Goal: Transaction & Acquisition: Register for event/course

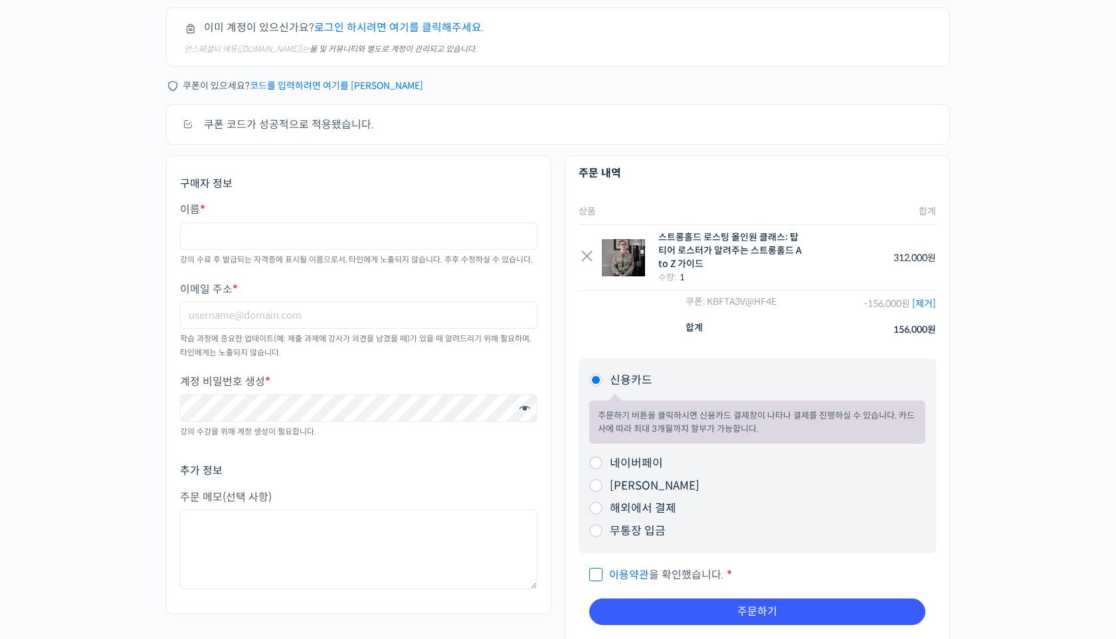
click at [924, 302] on link "[제거]" at bounding box center [924, 304] width 24 height 12
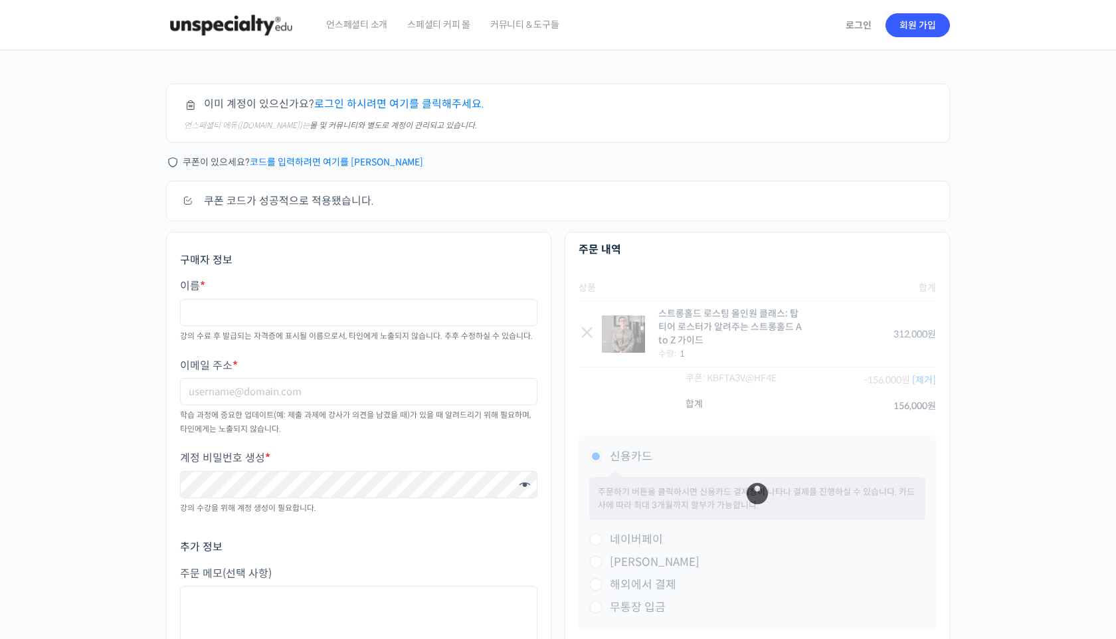
click at [253, 25] on img at bounding box center [231, 25] width 130 height 40
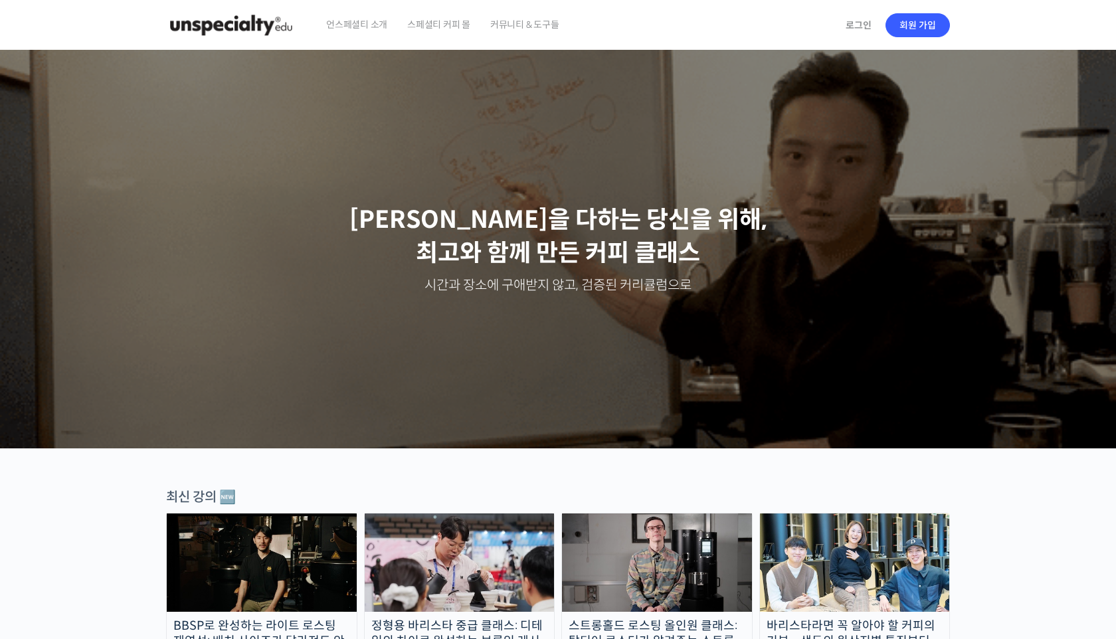
click at [640, 527] on img at bounding box center [657, 563] width 190 height 98
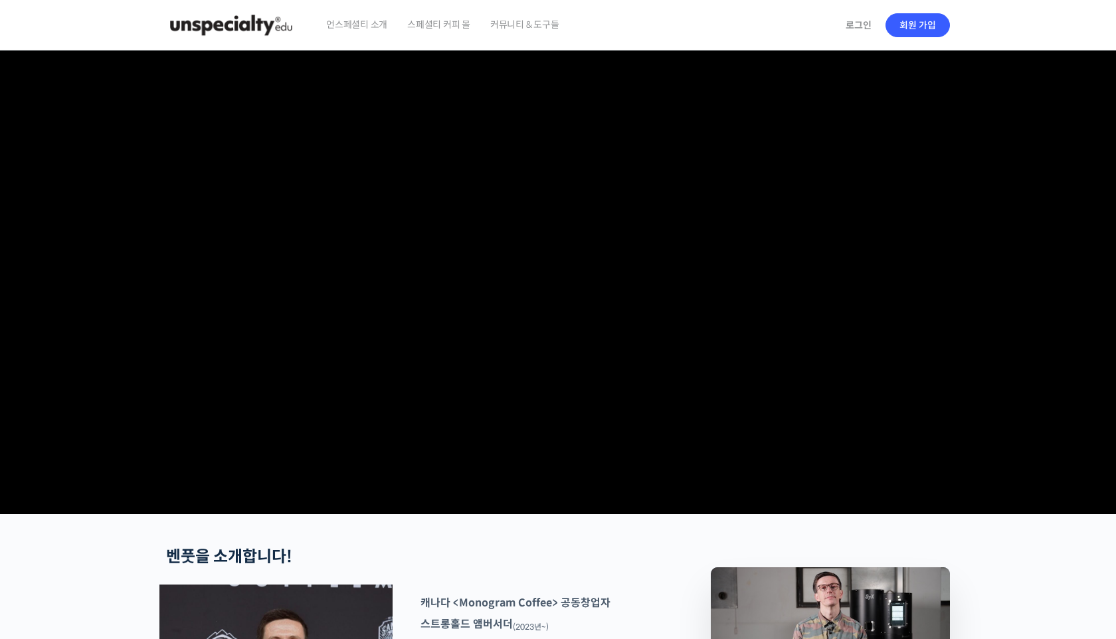
click at [238, 9] on img at bounding box center [231, 25] width 130 height 40
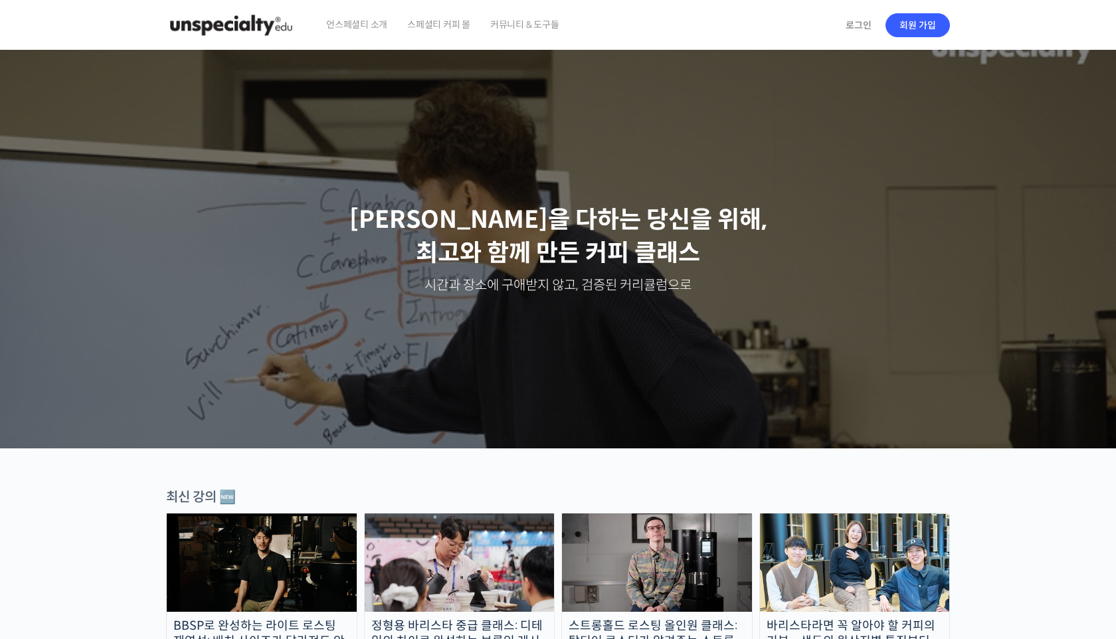
click at [361, 334] on div "Slider" at bounding box center [557, 249] width 797 height 399
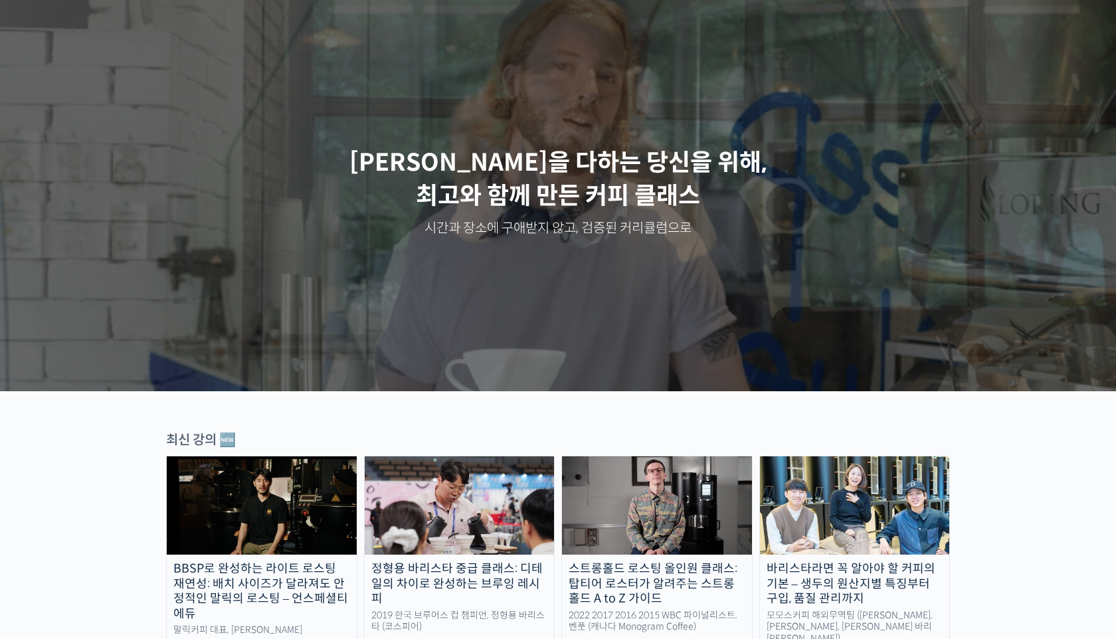
scroll to position [160, 0]
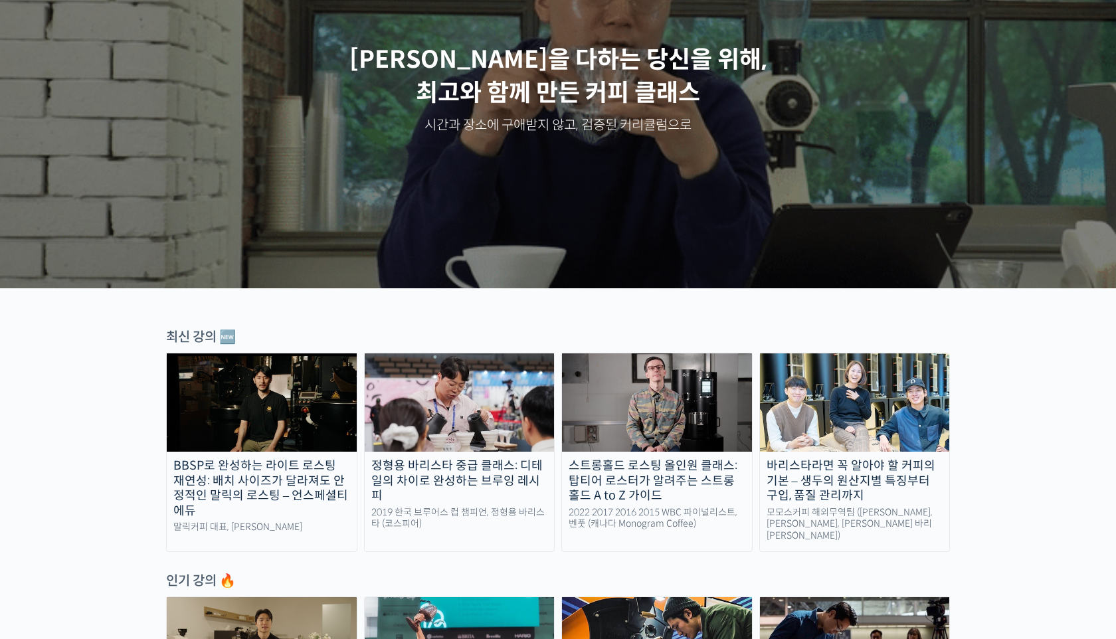
click at [632, 384] on img at bounding box center [657, 402] width 190 height 98
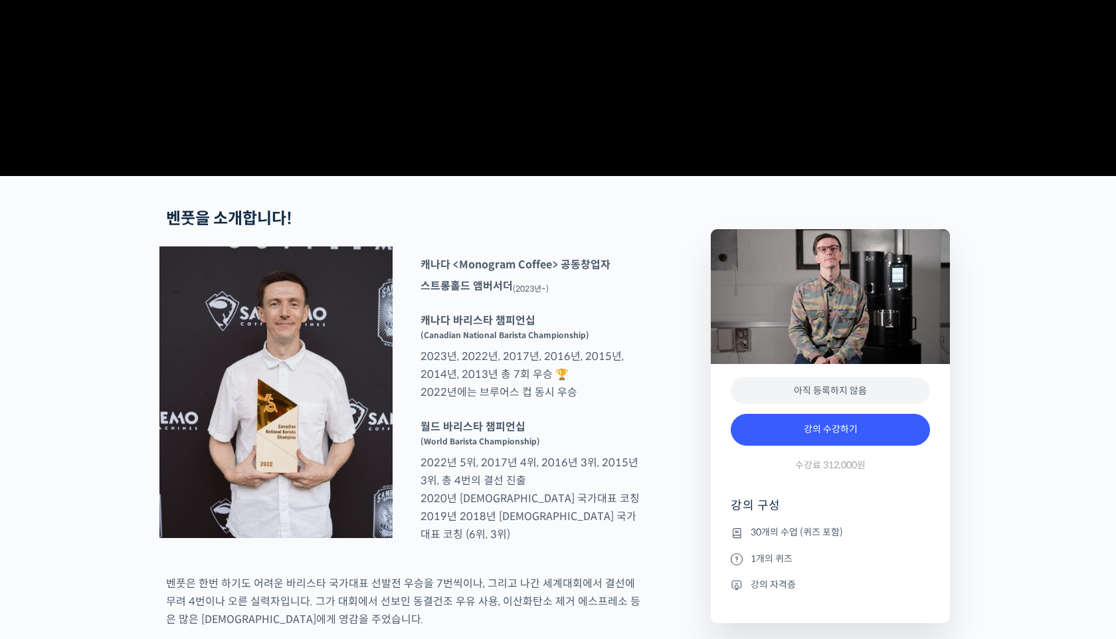
scroll to position [343, 0]
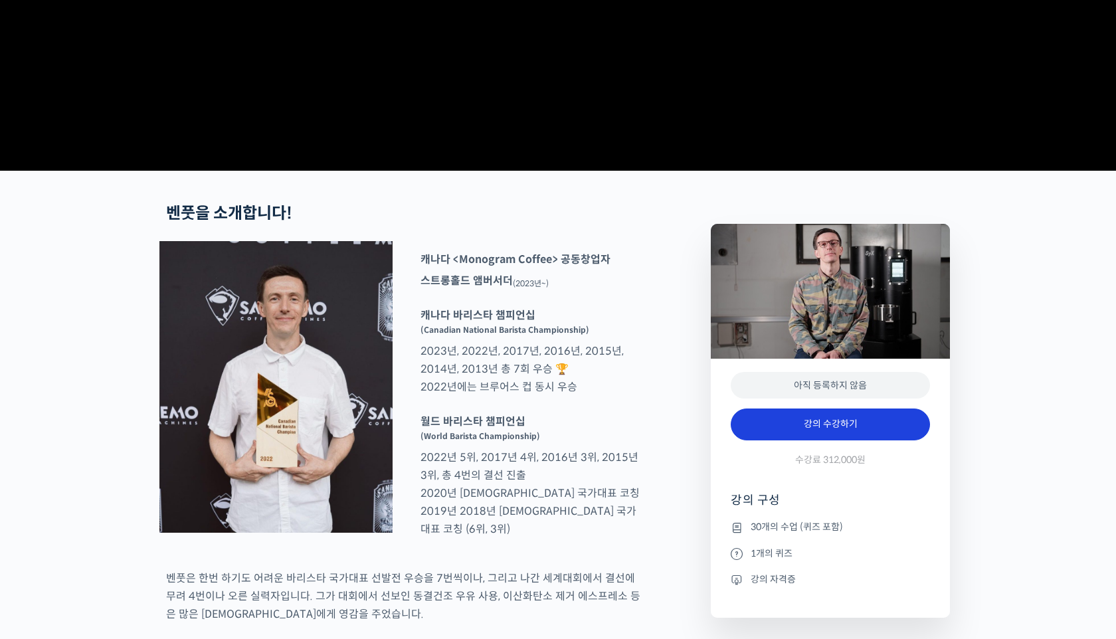
click at [848, 440] on link "강의 수강하기" at bounding box center [830, 425] width 199 height 32
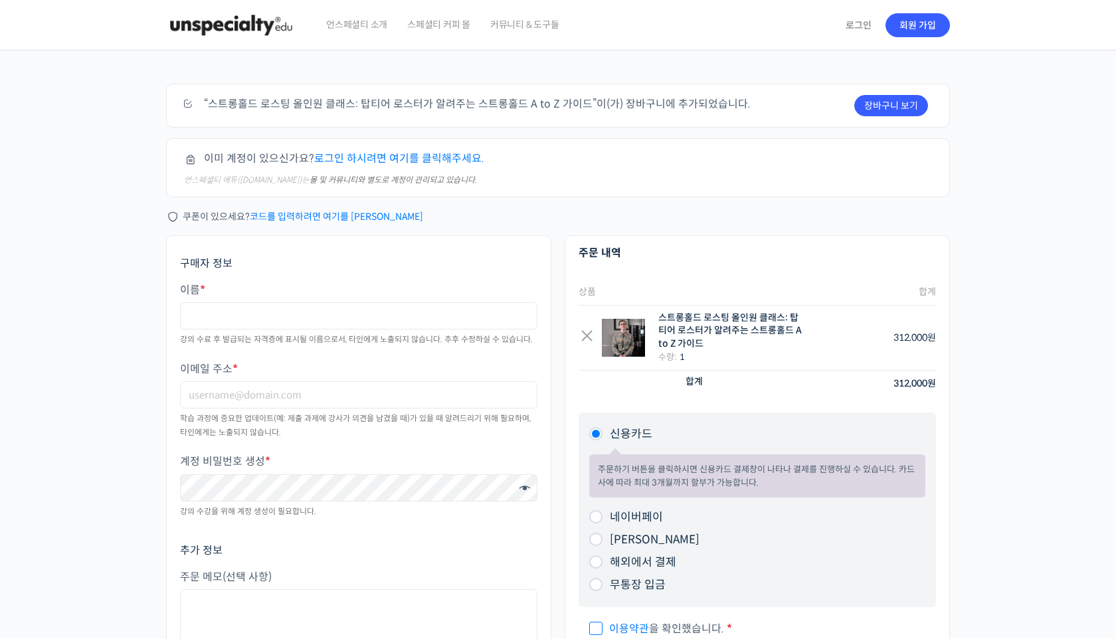
click at [350, 214] on link "코드를 입력하려면 여기를 [PERSON_NAME]" at bounding box center [336, 217] width 173 height 12
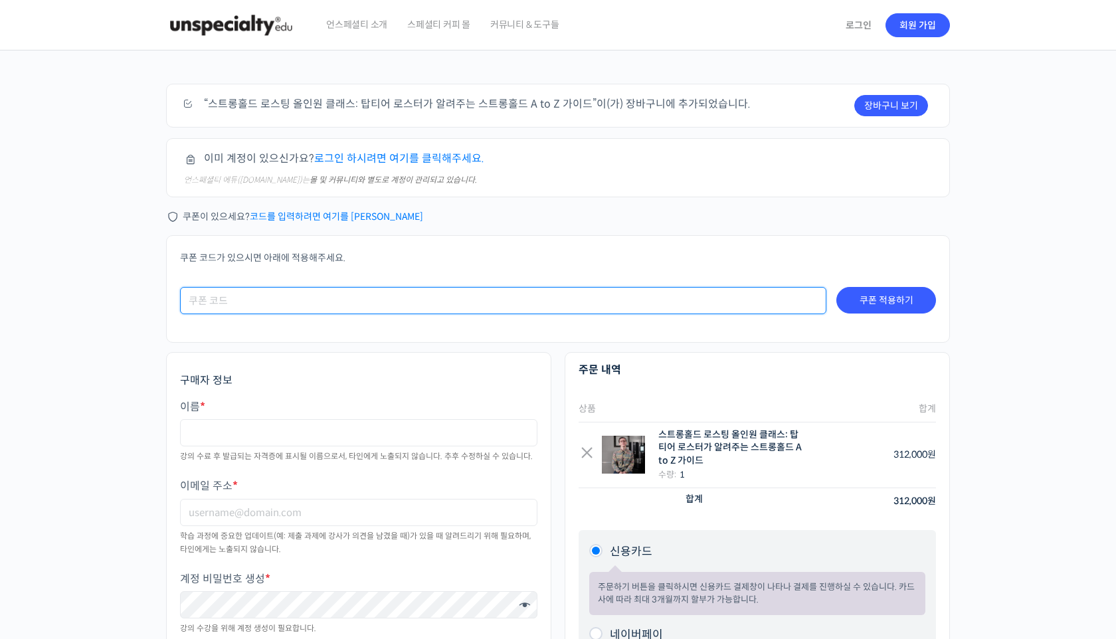
paste input "StorngholdxUSPT-2025"
type input "StorngholdxUSPT-2025"
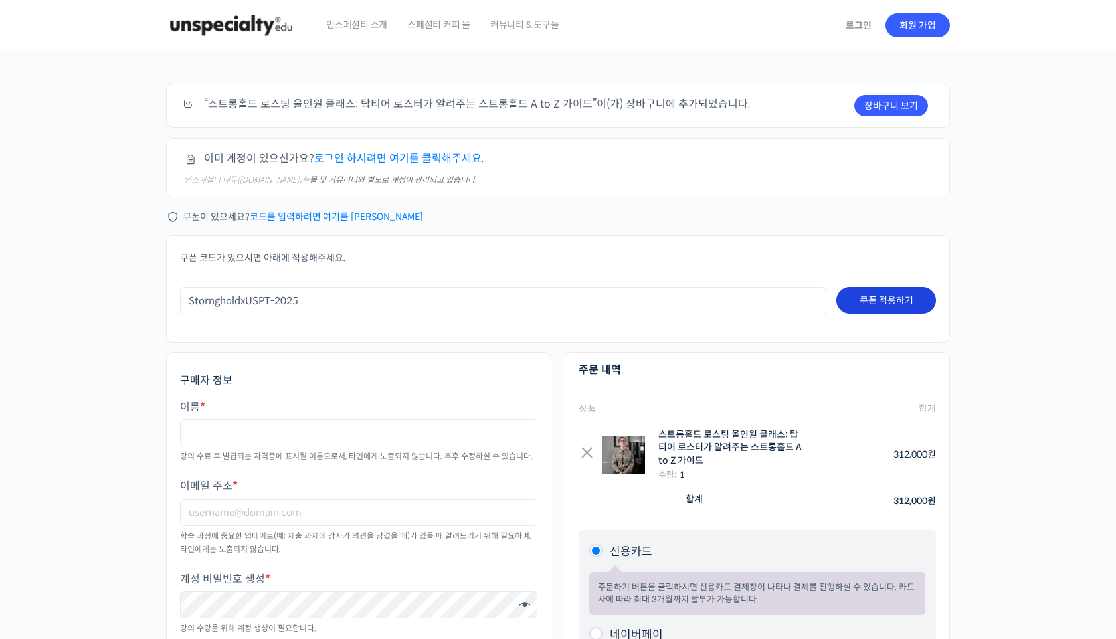
click at [901, 302] on button "쿠폰 적용하기" at bounding box center [886, 300] width 100 height 27
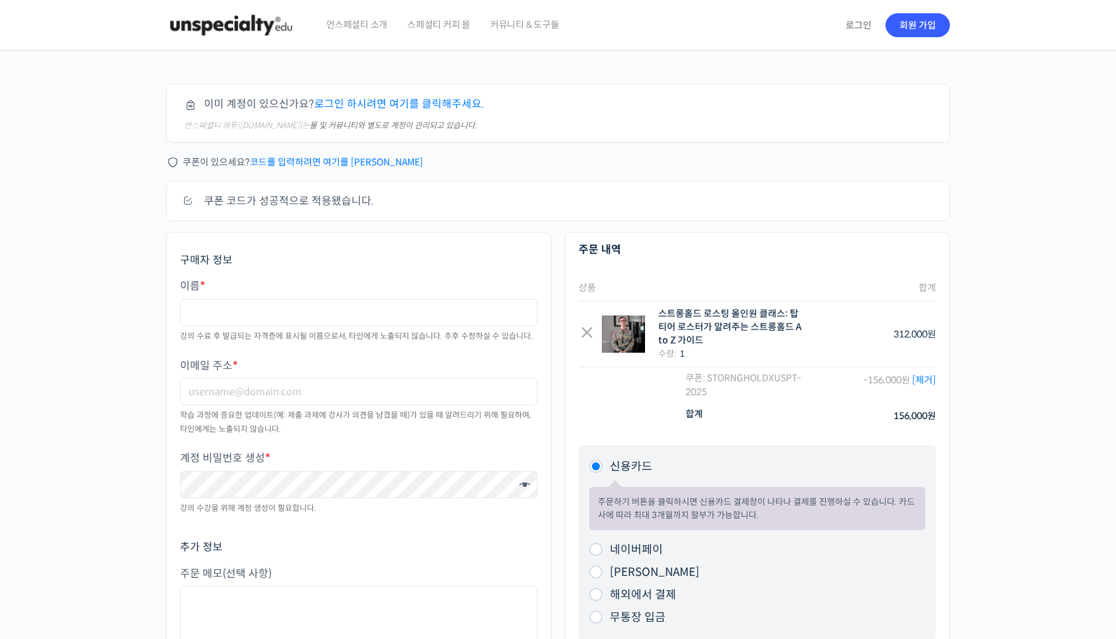
click at [925, 379] on link "[제거]" at bounding box center [924, 380] width 24 height 12
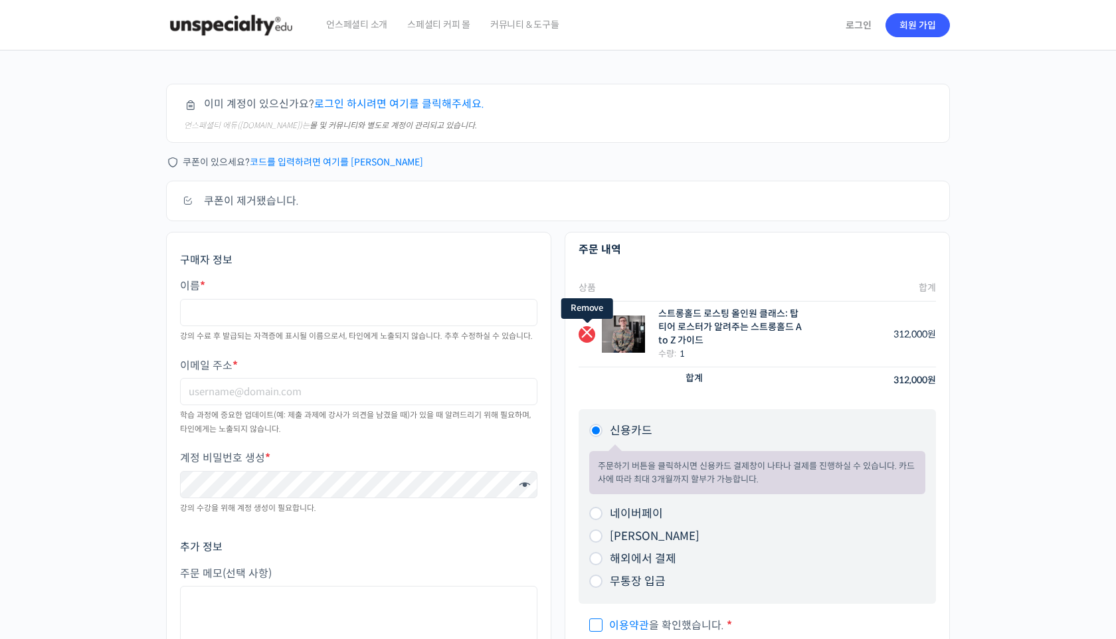
click at [593, 328] on link "×" at bounding box center [587, 334] width 17 height 17
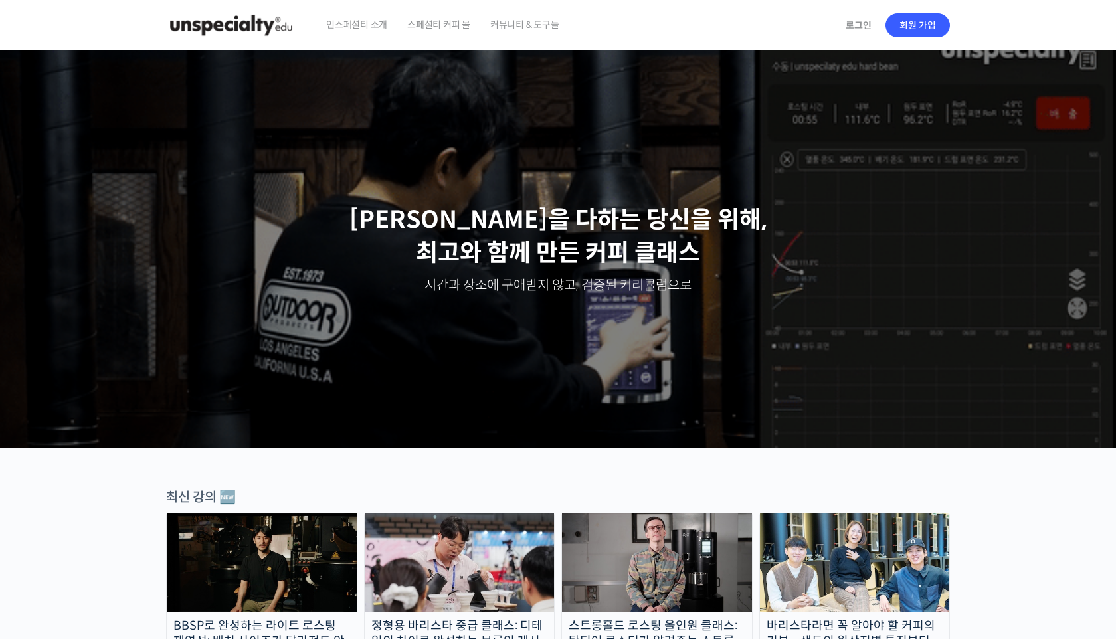
scroll to position [178, 0]
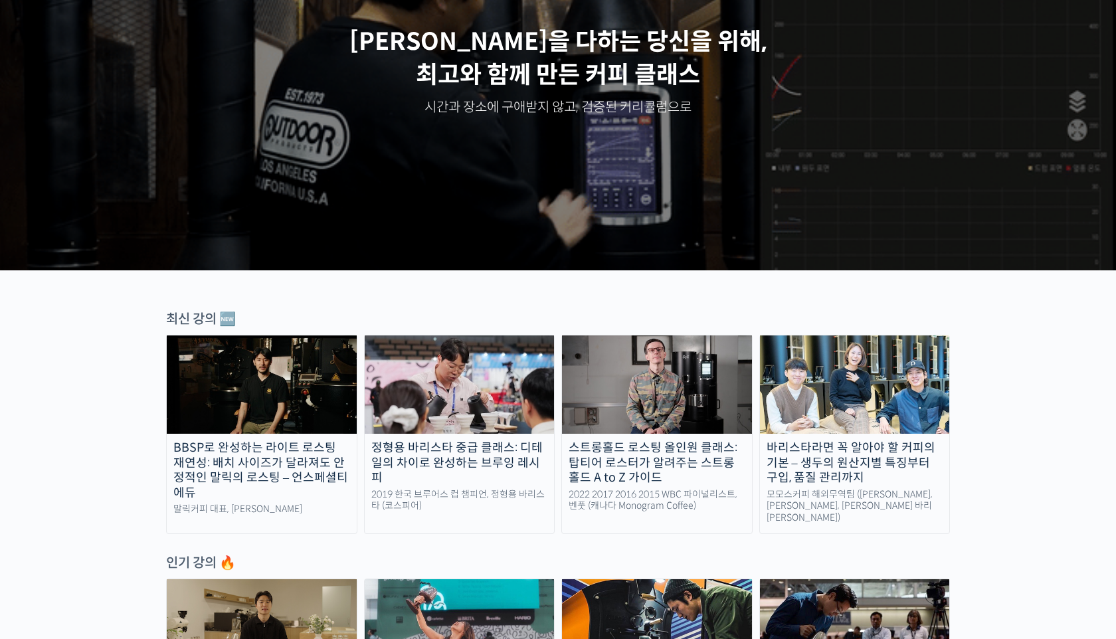
click at [693, 386] on img at bounding box center [657, 384] width 190 height 98
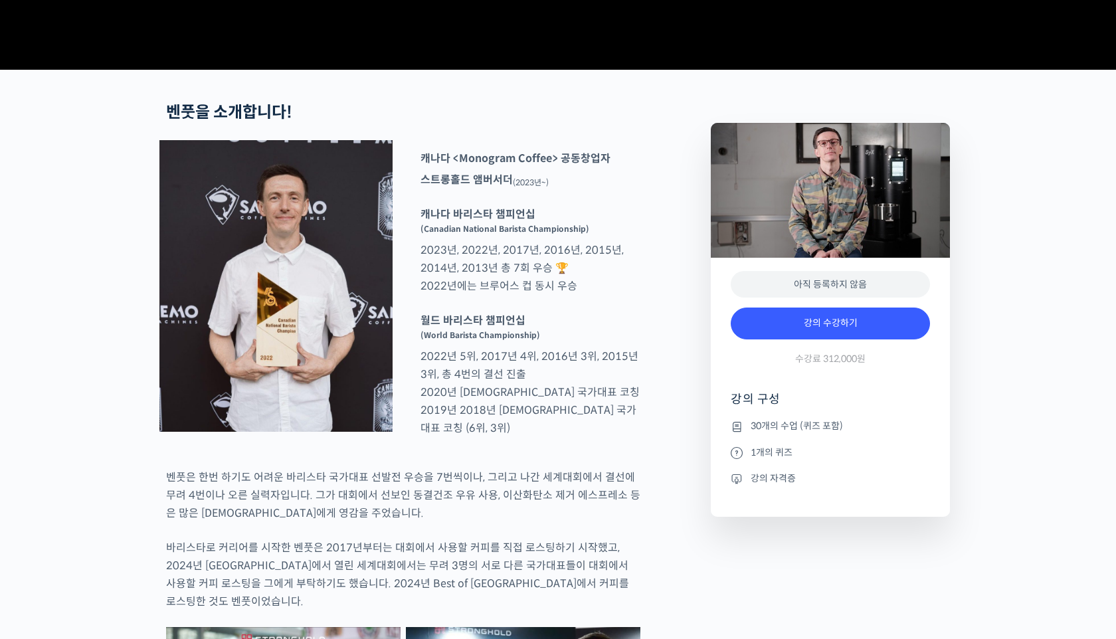
scroll to position [529, 0]
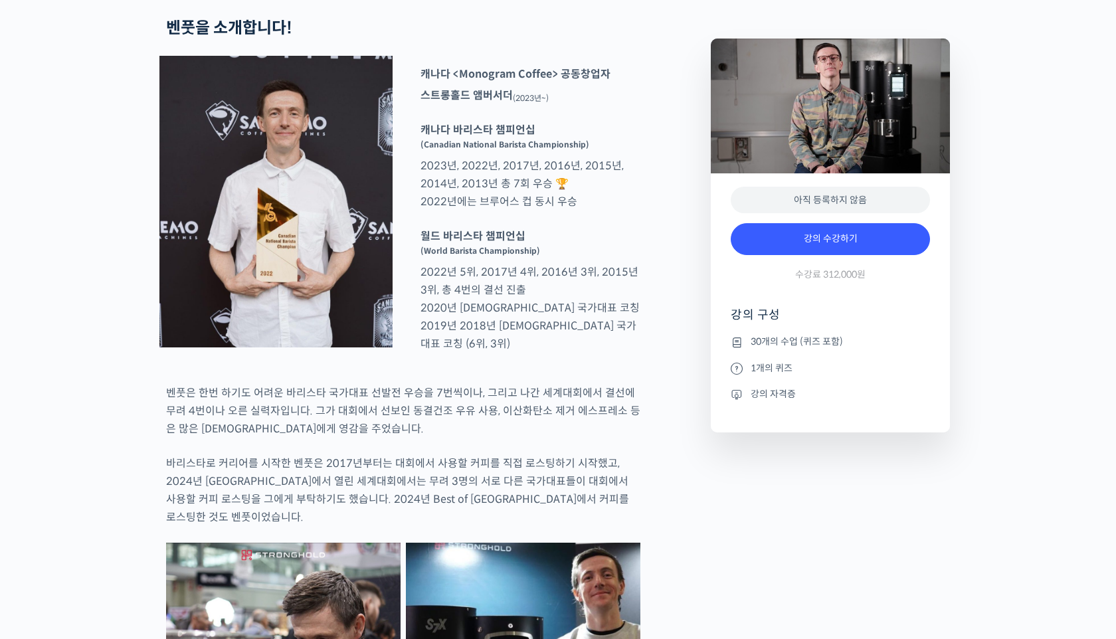
click at [784, 294] on div "강의 수강하기 수강료 312,000원" at bounding box center [830, 255] width 199 height 77
click at [791, 255] on link "강의 수강하기" at bounding box center [830, 239] width 199 height 32
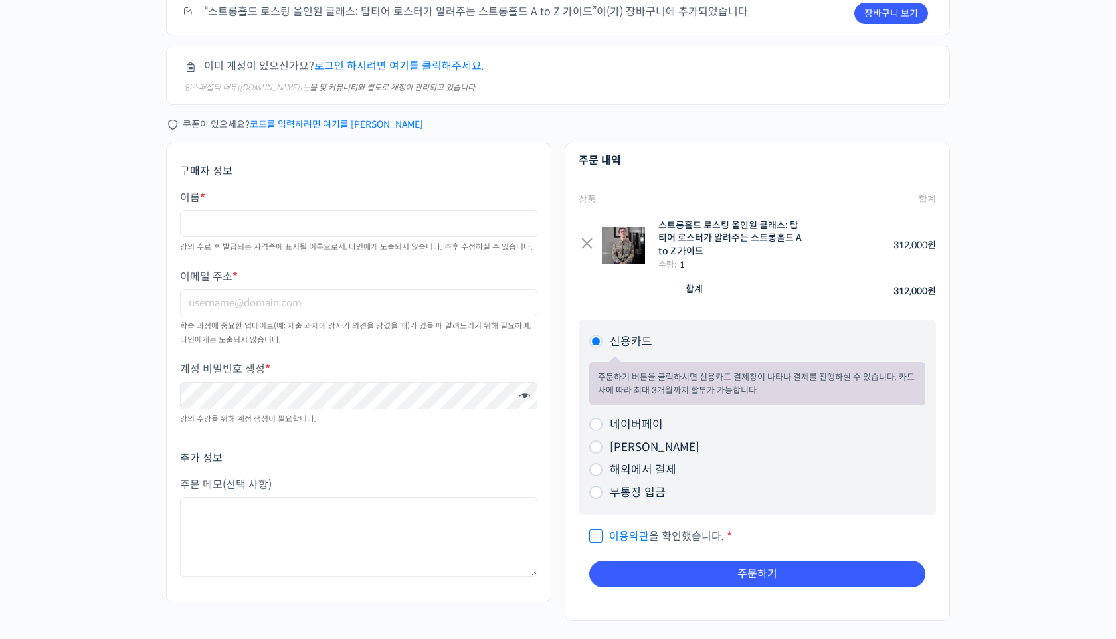
scroll to position [73, 0]
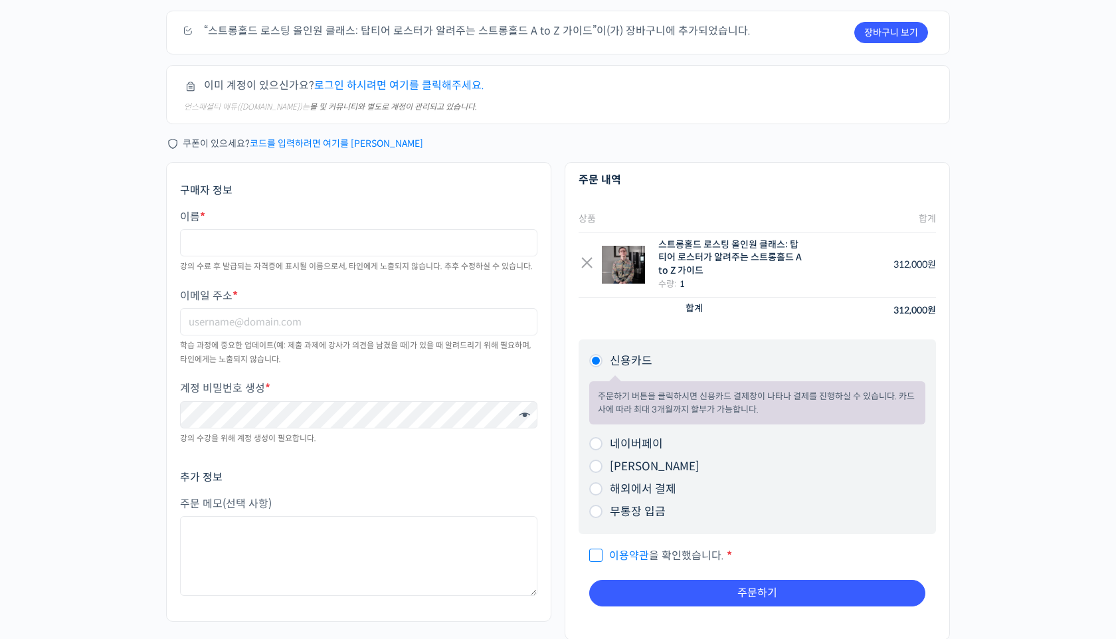
click at [369, 139] on link "코드를 입력하려면 여기를 [PERSON_NAME]" at bounding box center [336, 144] width 173 height 12
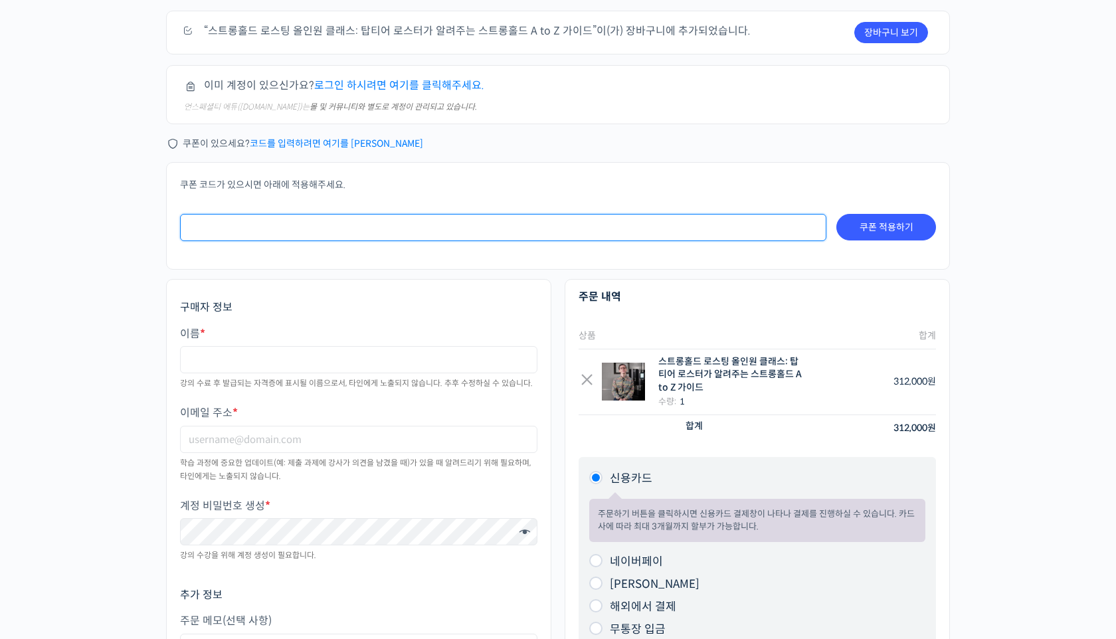
click at [391, 228] on input "쿠폰:" at bounding box center [503, 227] width 646 height 27
paste input "StorngholdxUSPT-2025"
type input "StorngholdXUSPT-2025"
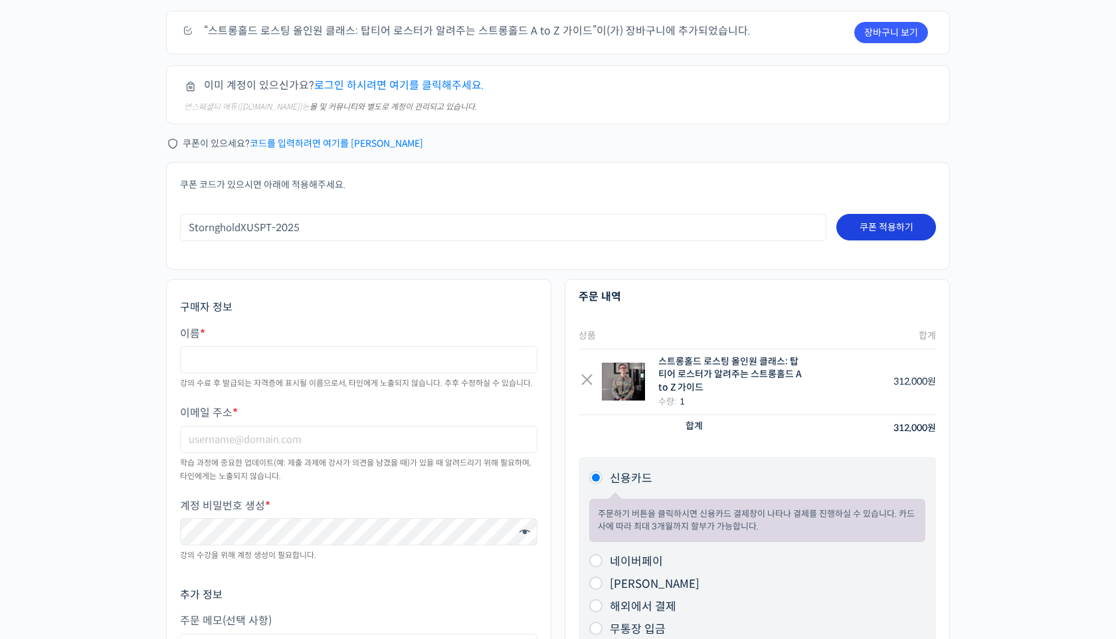
click at [927, 231] on button "쿠폰 적용하기" at bounding box center [886, 227] width 100 height 27
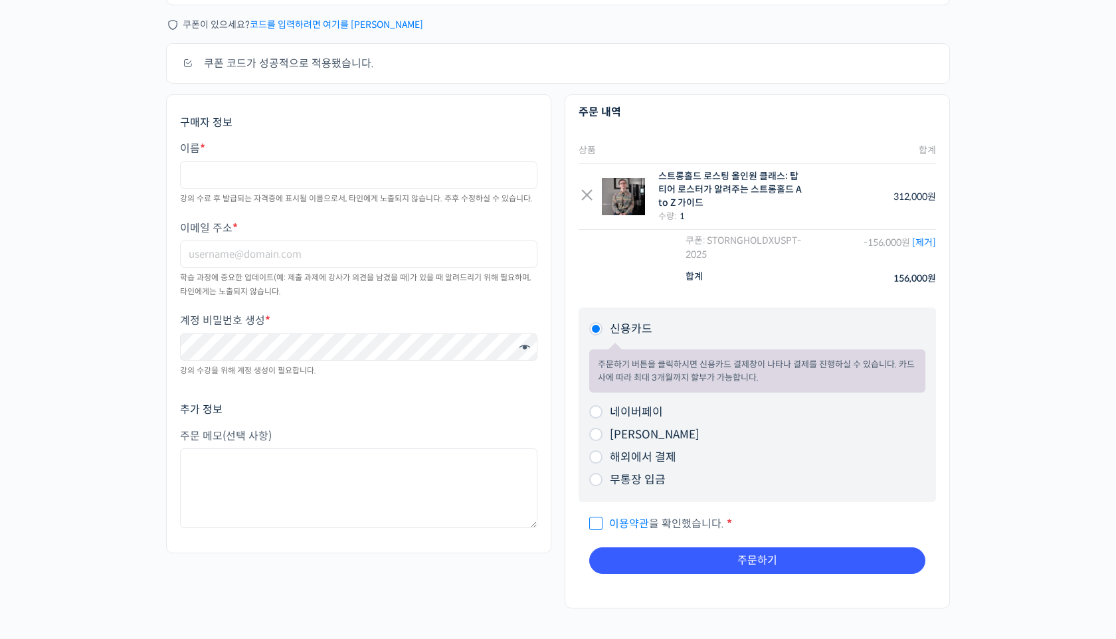
scroll to position [138, 0]
click at [591, 201] on link "×" at bounding box center [587, 196] width 17 height 17
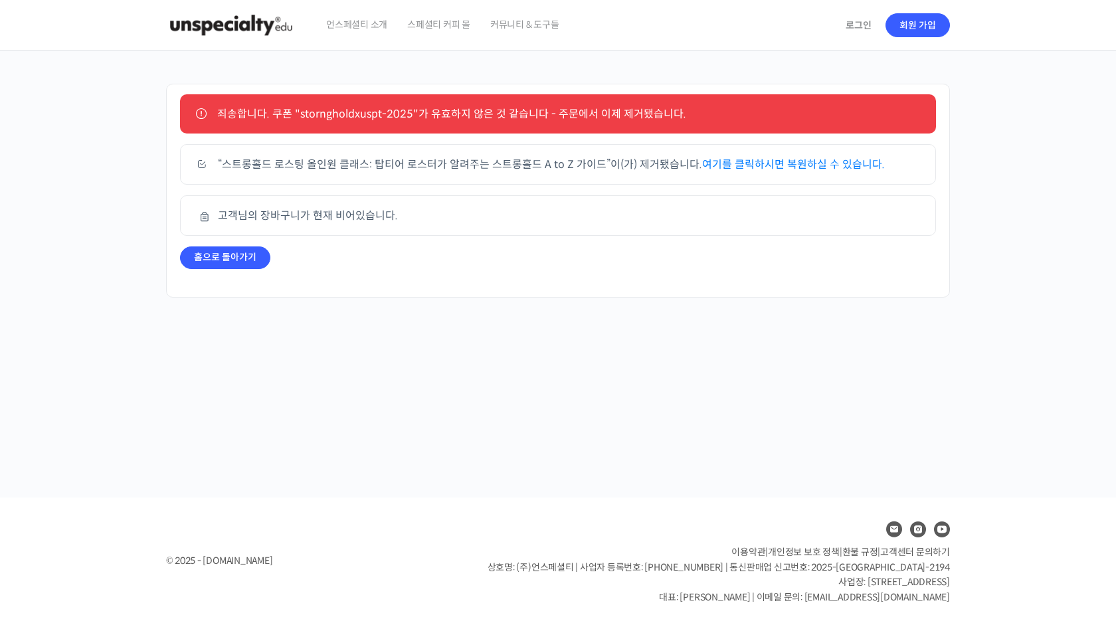
click at [757, 164] on link "여기를 클릭하시면 복원하실 수 있습니다." at bounding box center [793, 164] width 183 height 14
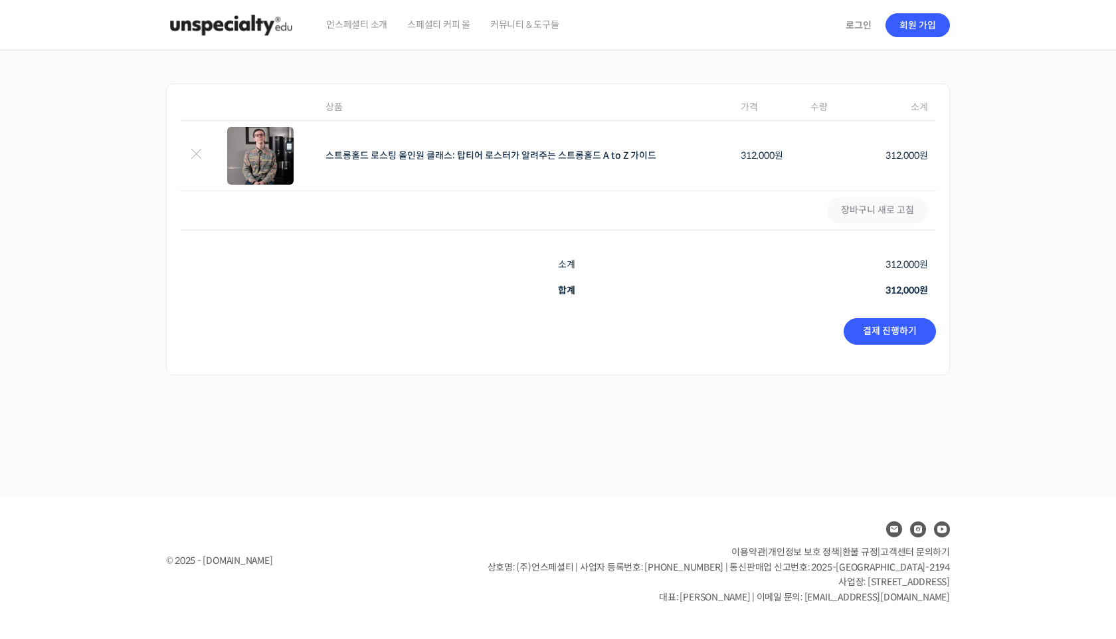
click at [882, 317] on div "결제 진행하기" at bounding box center [558, 336] width 756 height 57
click at [884, 330] on link "결제 진행하기" at bounding box center [890, 331] width 92 height 27
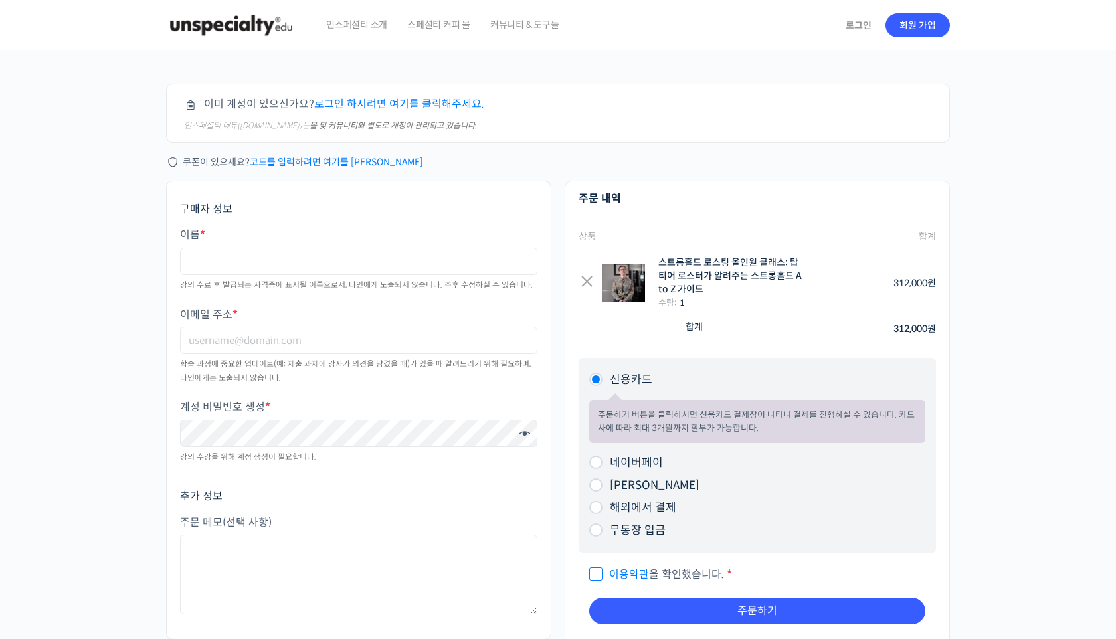
click at [368, 163] on link "코드를 입력하려면 여기를 [PERSON_NAME]" at bounding box center [336, 162] width 173 height 12
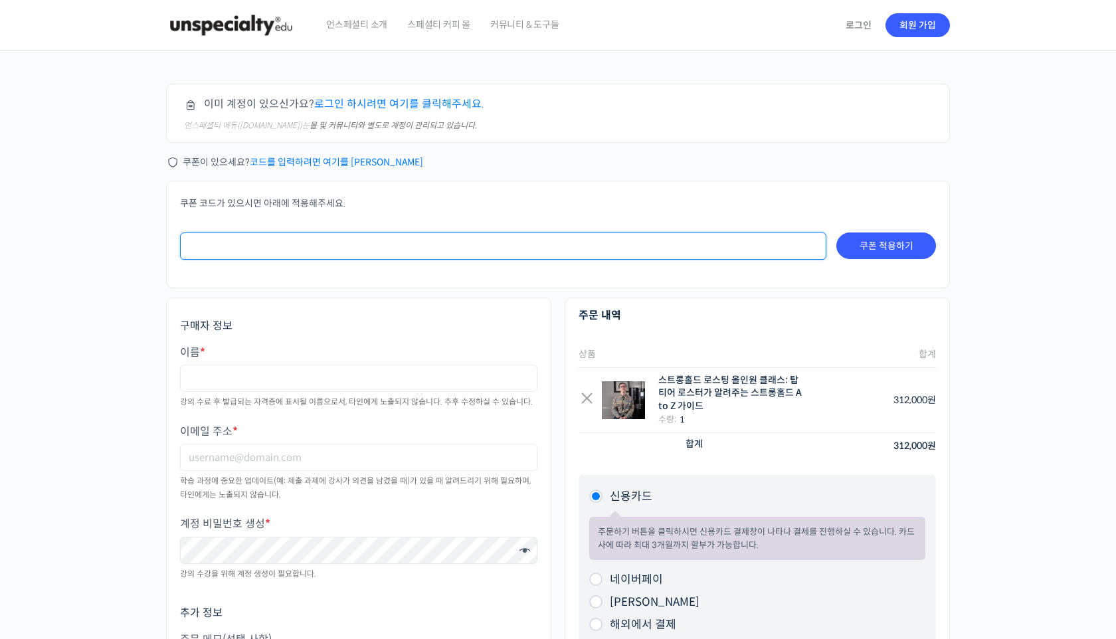
click at [358, 250] on input "쿠폰:" at bounding box center [503, 246] width 646 height 27
paste input "StorngholdxUSPT-2025"
type input "StrongholdxUSPT-2025"
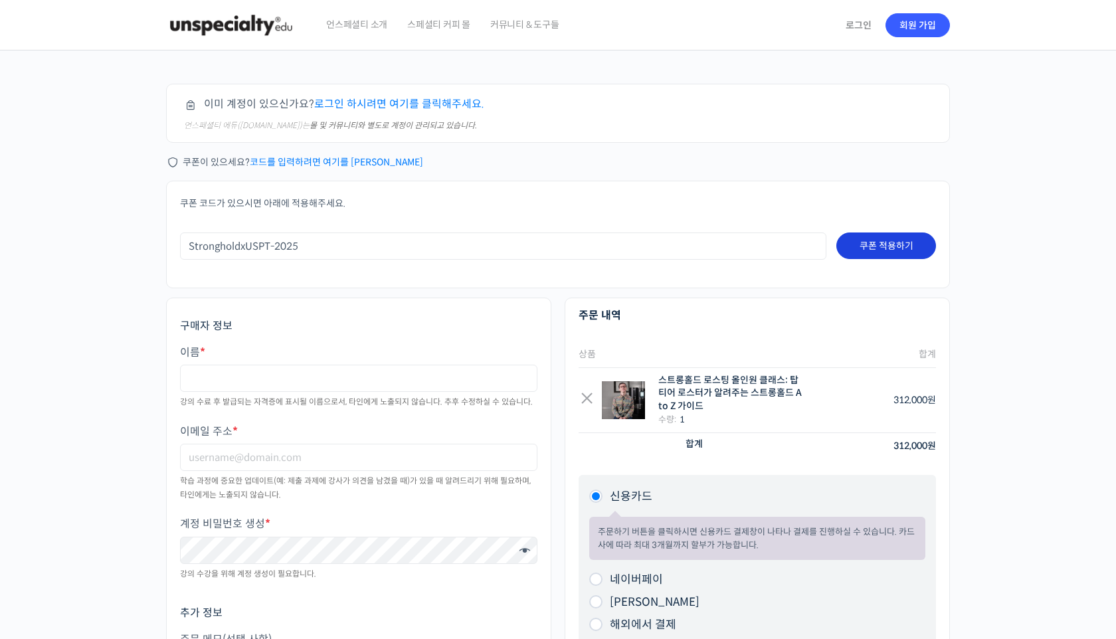
click at [865, 248] on button "쿠폰 적용하기" at bounding box center [886, 246] width 100 height 27
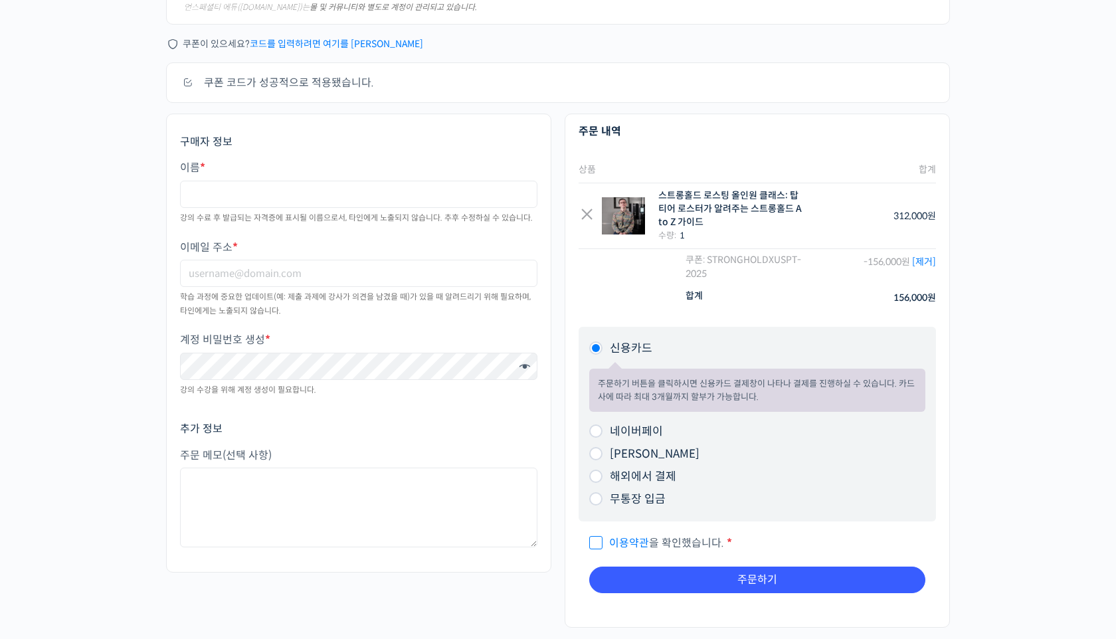
scroll to position [120, 0]
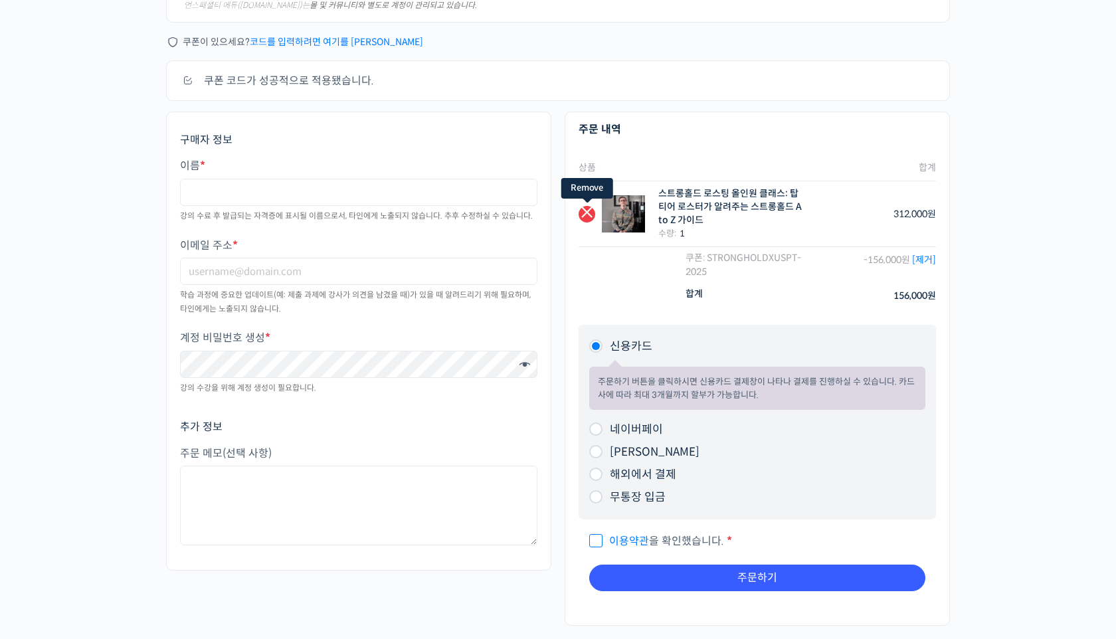
click at [580, 206] on link "×" at bounding box center [587, 214] width 17 height 17
